Goal: Task Accomplishment & Management: Manage account settings

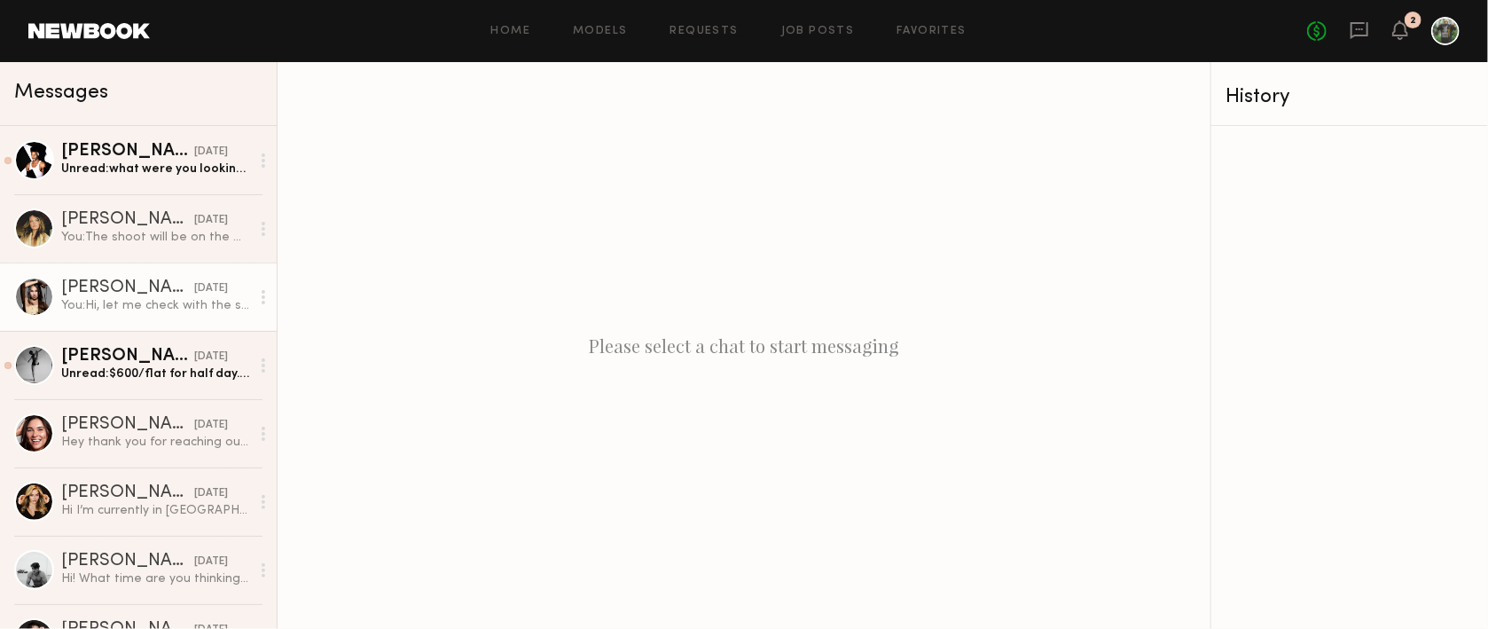
click at [150, 283] on div "[PERSON_NAME]" at bounding box center [127, 288] width 133 height 18
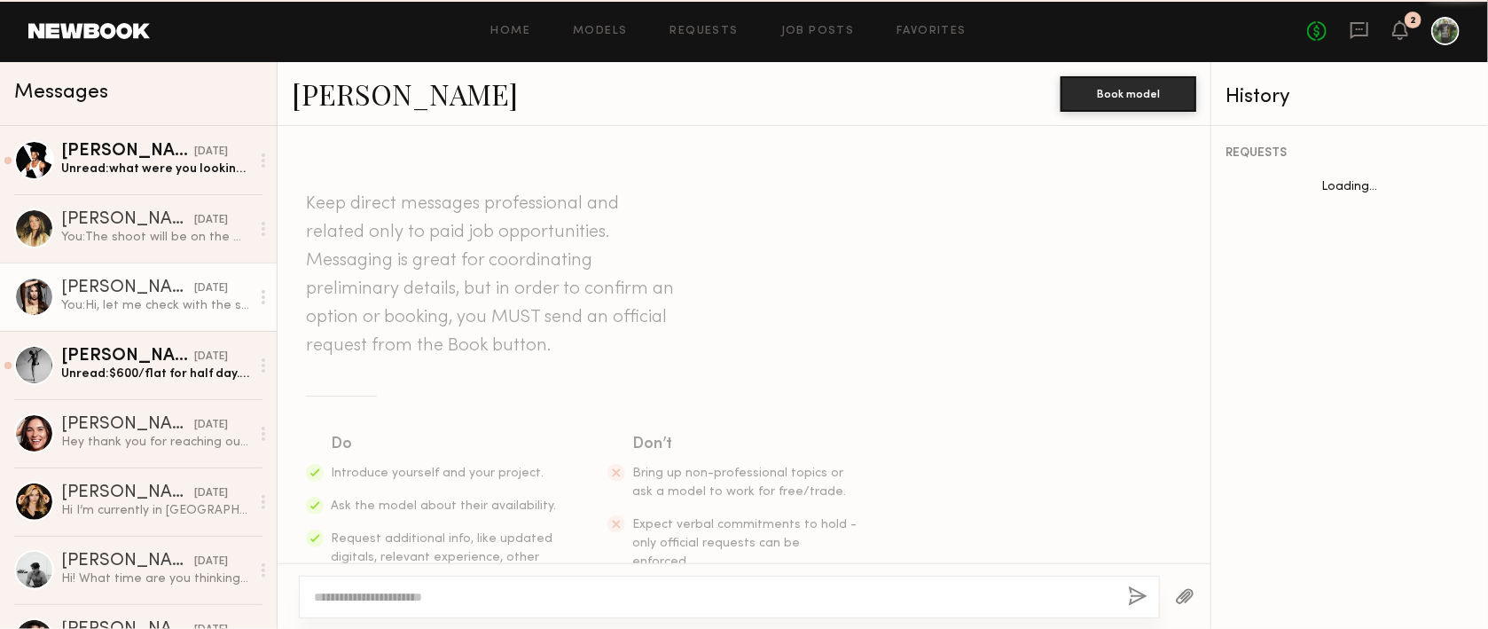
scroll to position [1206, 0]
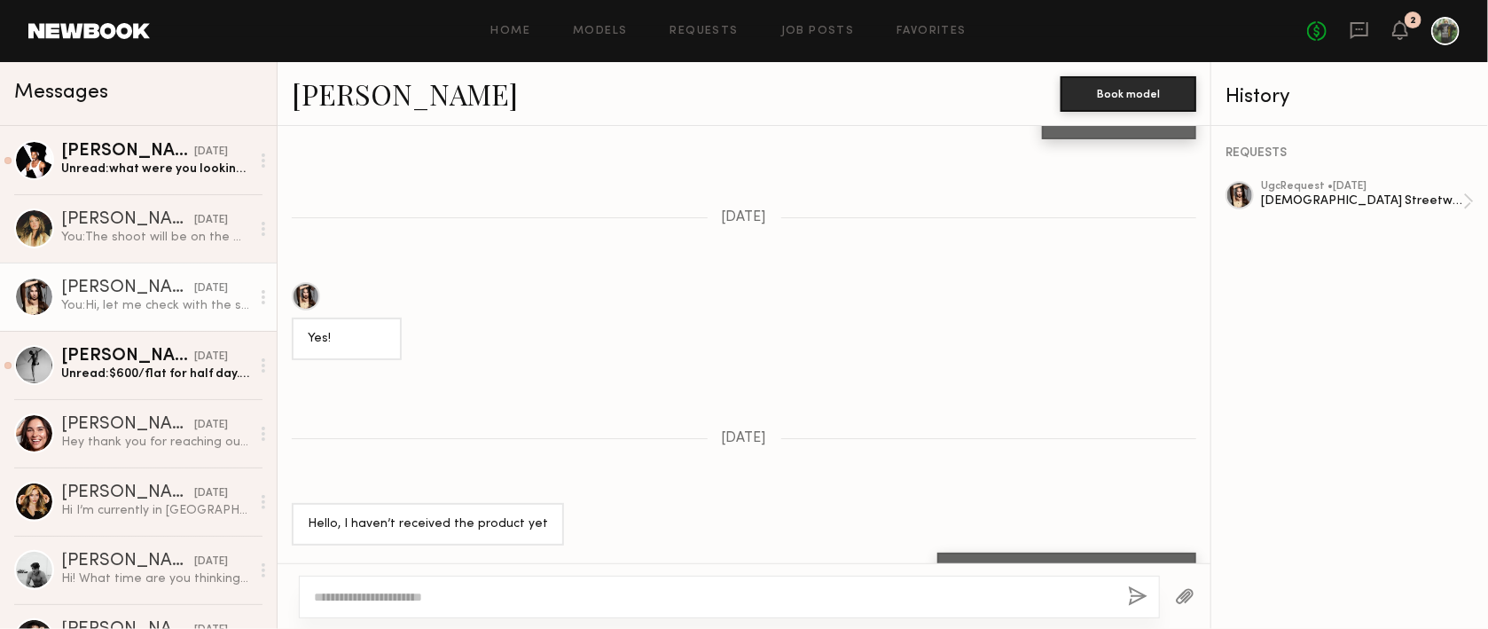
click at [309, 282] on div at bounding box center [306, 296] width 28 height 28
click at [1334, 180] on div "REQUESTS ugc Request • 07/30/2025 Female Streetwear Models for UGC Content" at bounding box center [1349, 377] width 277 height 503
click at [1342, 190] on div "ugc Request • 07/30/2025" at bounding box center [1362, 187] width 202 height 12
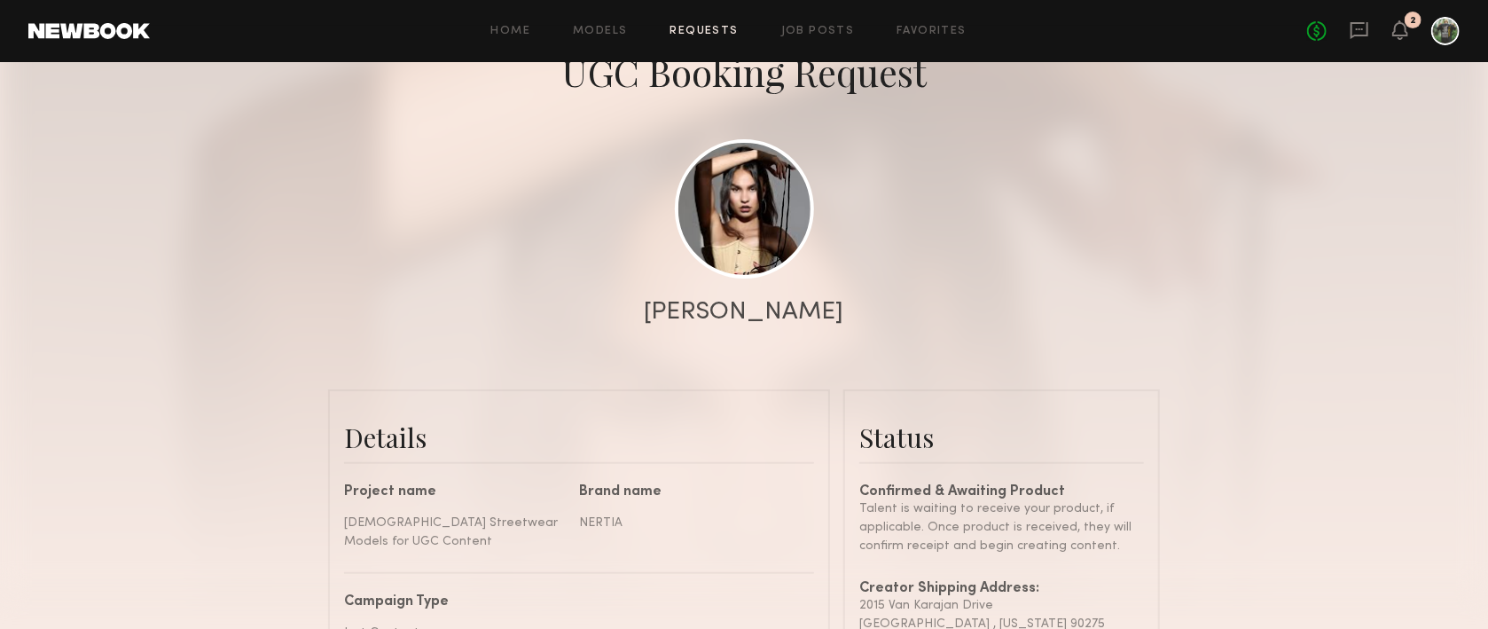
scroll to position [458, 0]
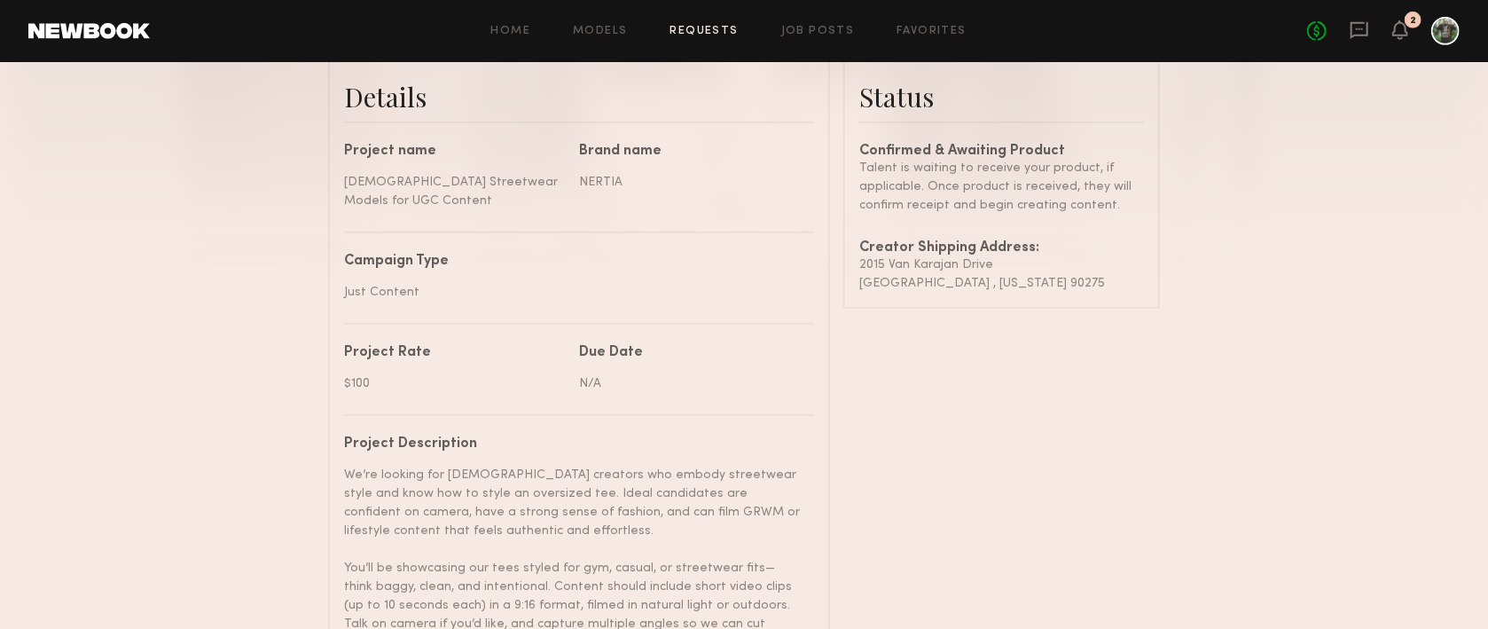
drag, startPoint x: 1091, startPoint y: 286, endPoint x: 903, endPoint y: 280, distance: 188.9
click at [854, 270] on common-border "Status Confirmed & Awaiting Product Talent is waiting to receive your product, …" at bounding box center [1001, 179] width 317 height 260
copy div "2015 [PERSON_NAME][GEOGRAPHIC_DATA] [GEOGRAPHIC_DATA][US_STATE]"
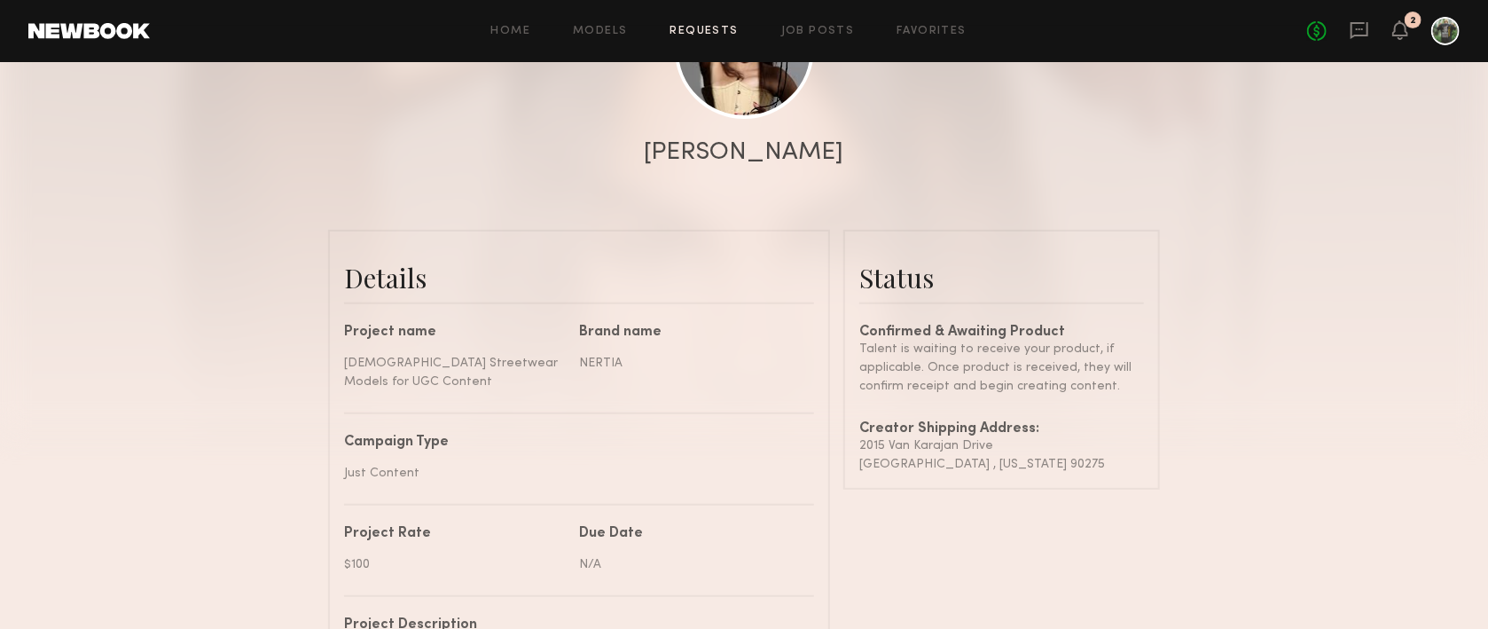
scroll to position [277, 0]
copy div "2015 [PERSON_NAME][GEOGRAPHIC_DATA] [GEOGRAPHIC_DATA][US_STATE]"
click at [982, 434] on div "Creator Shipping Address:" at bounding box center [1001, 429] width 285 height 14
drag, startPoint x: 990, startPoint y: 441, endPoint x: 856, endPoint y: 442, distance: 134.8
click at [856, 442] on common-border "Status Confirmed & Awaiting Product Talent is waiting to receive your product, …" at bounding box center [1001, 360] width 317 height 260
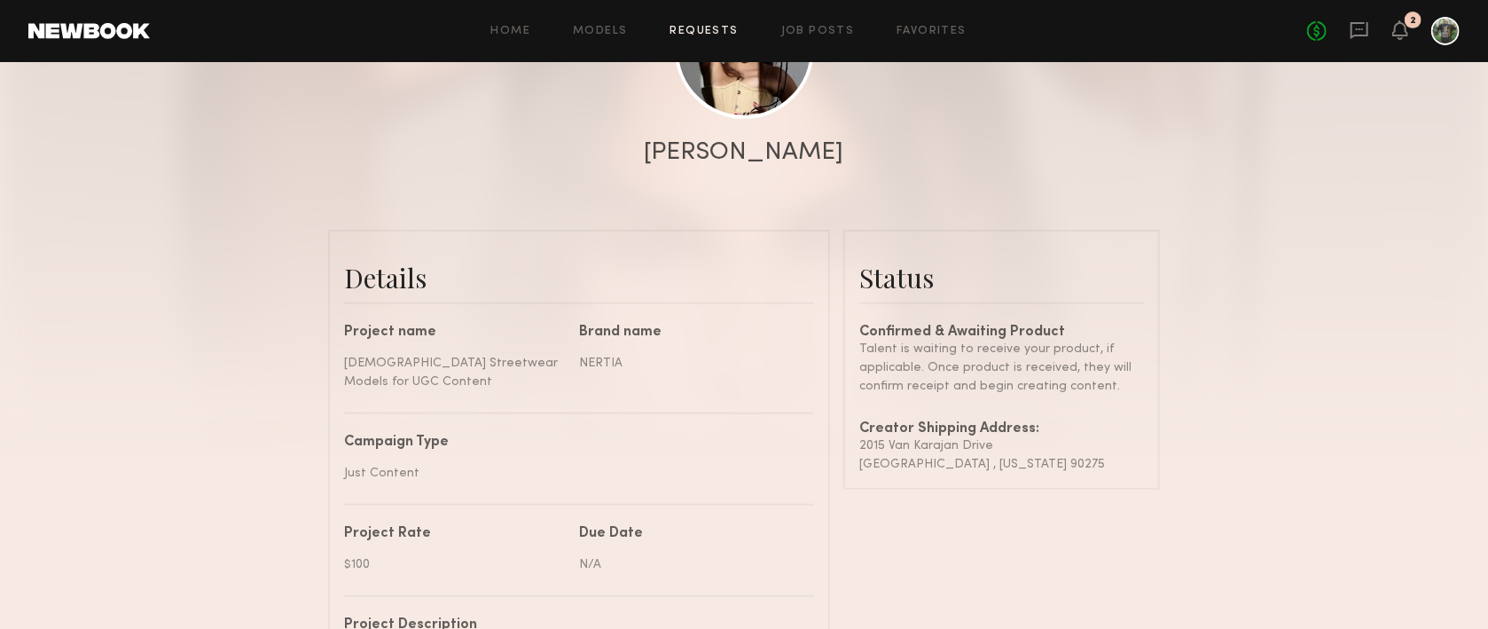
copy div "2015 Van Karajan Drive"
drag, startPoint x: 975, startPoint y: 465, endPoint x: 889, endPoint y: 464, distance: 86.0
click at [862, 465] on div "[GEOGRAPHIC_DATA] , [US_STATE] 90275" at bounding box center [1001, 464] width 285 height 19
copy div "[GEOGRAPHIC_DATA]"
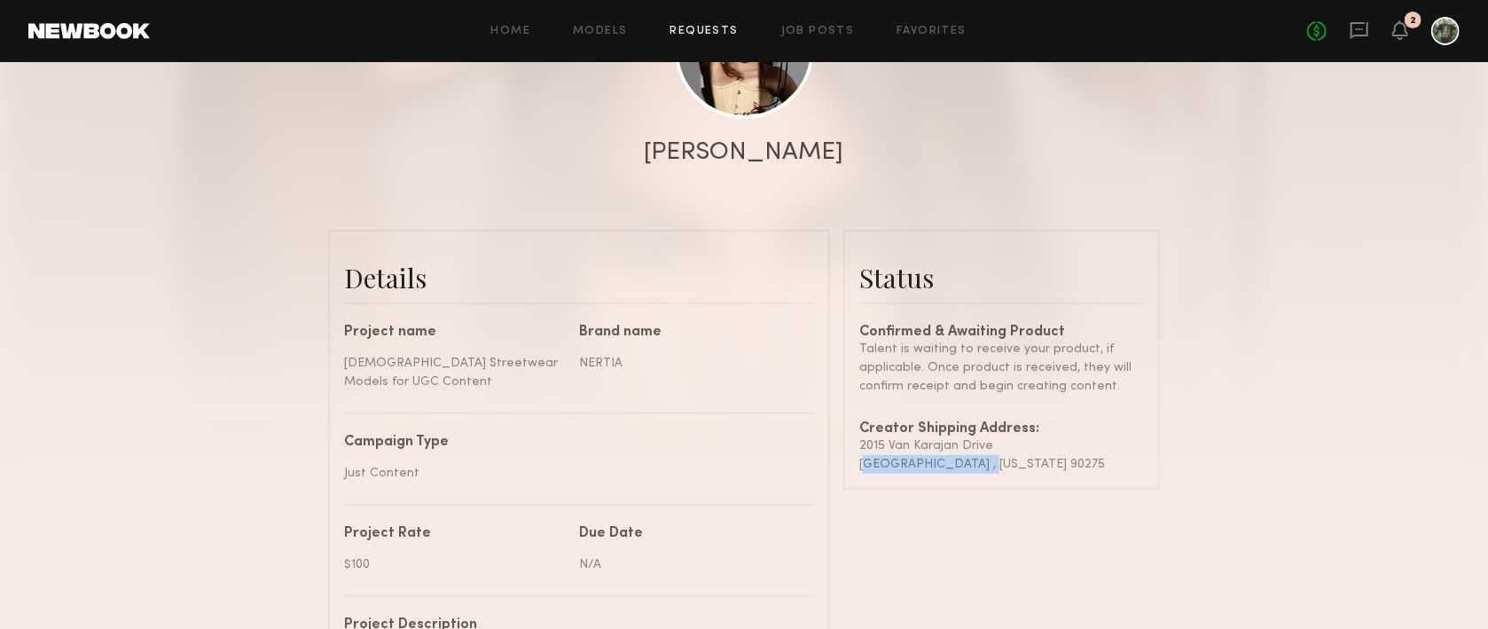
drag, startPoint x: 1086, startPoint y: 465, endPoint x: 1045, endPoint y: 463, distance: 40.9
click at [1045, 463] on div "[GEOGRAPHIC_DATA] , [US_STATE] 90275" at bounding box center [1001, 464] width 285 height 19
copy div "90275"
